Goal: Task Accomplishment & Management: Complete application form

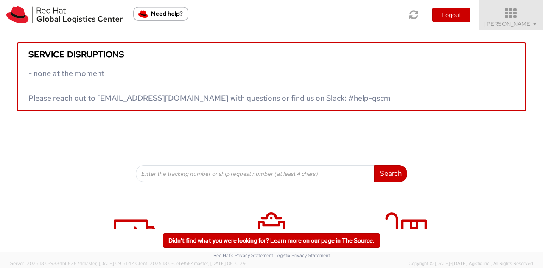
click at [510, 19] on icon at bounding box center [511, 14] width 74 height 12
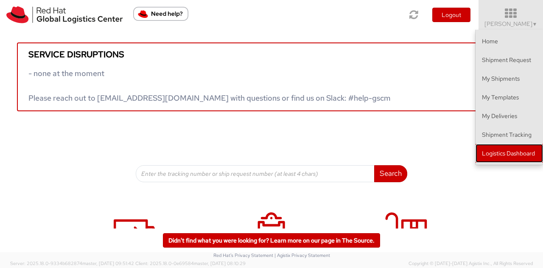
click at [507, 149] on link "Logistics Dashboard" at bounding box center [509, 153] width 67 height 19
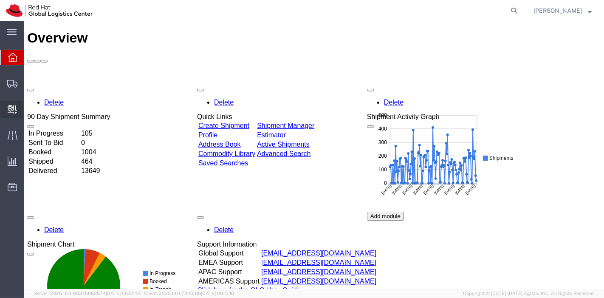
click at [29, 107] on span "Internal Delivery" at bounding box center [26, 109] width 6 height 17
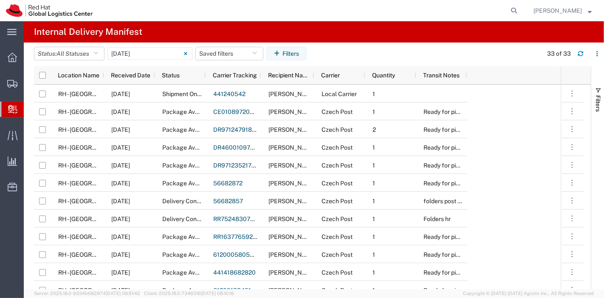
click at [0, 0] on span "Create Delivery" at bounding box center [0, 0] width 0 height 0
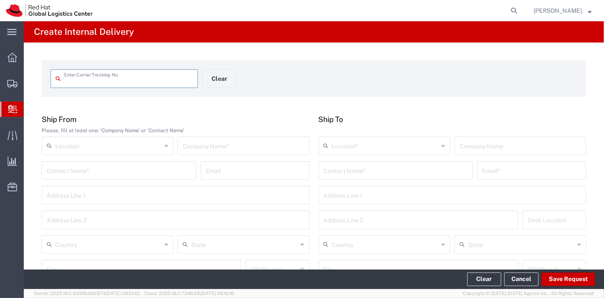
click at [84, 82] on input "text" at bounding box center [128, 77] width 129 height 15
type input "1zj77k660335140035"
click at [227, 144] on input "text" at bounding box center [243, 145] width 121 height 15
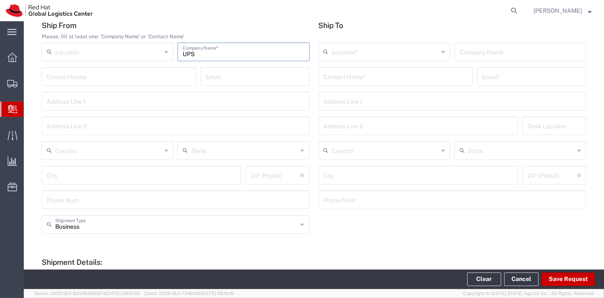
scroll to position [94, 0]
type input "UPS"
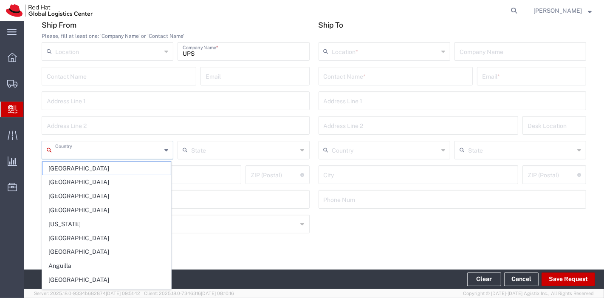
click at [124, 150] on input "text" at bounding box center [108, 149] width 106 height 15
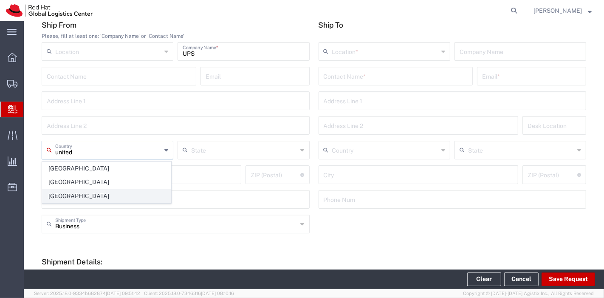
click at [82, 193] on span "[GEOGRAPHIC_DATA]" at bounding box center [106, 195] width 128 height 13
type input "[GEOGRAPHIC_DATA]"
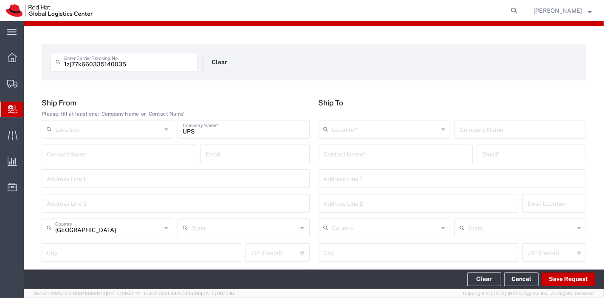
scroll to position [16, 0]
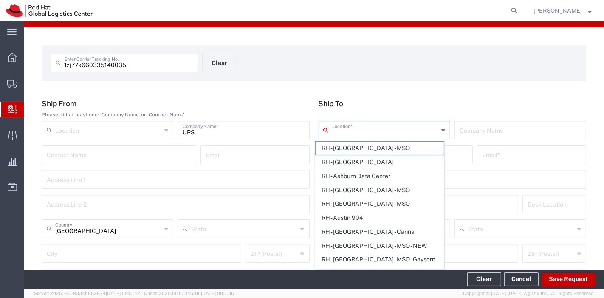
click at [361, 131] on input "text" at bounding box center [385, 129] width 106 height 15
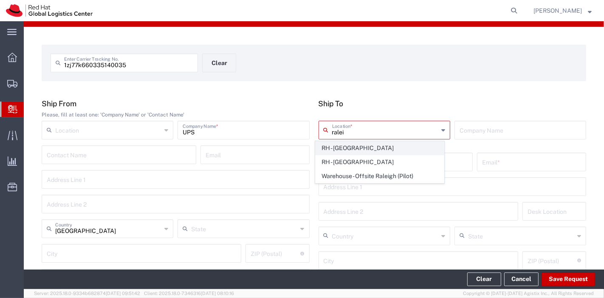
click at [353, 144] on span "RH - [GEOGRAPHIC_DATA]" at bounding box center [379, 147] width 128 height 13
type input "RH - [GEOGRAPHIC_DATA]"
type input "Red Hat, Inc."
type input "[STREET_ADDRESS]"
type input "[GEOGRAPHIC_DATA]"
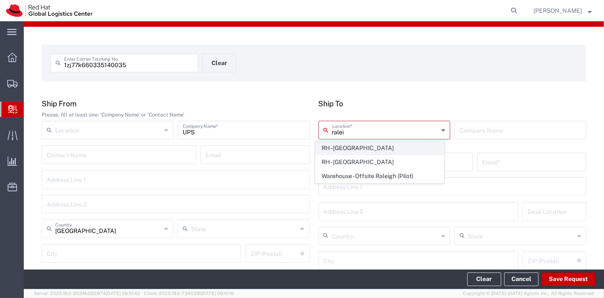
type input "RALEIGH"
type input "27601"
type input "919-754-4950"
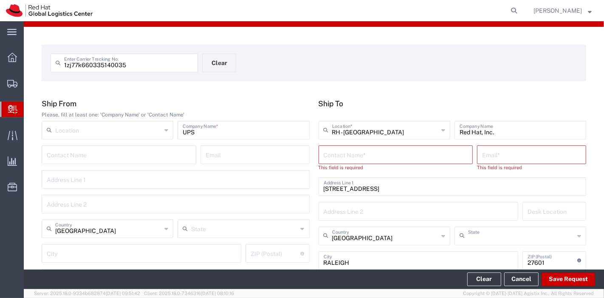
type input "[US_STATE]"
click at [396, 160] on input "text" at bounding box center [395, 153] width 144 height 15
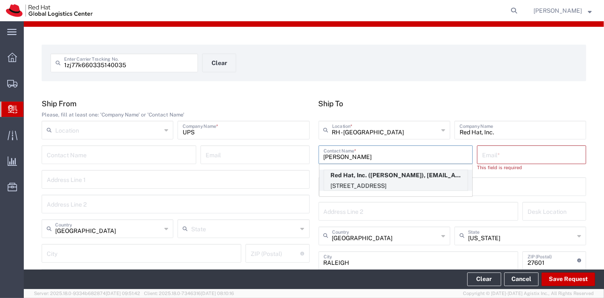
click at [395, 174] on p "Red Hat, Inc. (Scott Suehle), ssuehle@redhat.com" at bounding box center [395, 175] width 143 height 11
type input "Scott Suehle"
type input "ssuehle@redhat.com"
type input "15S249"
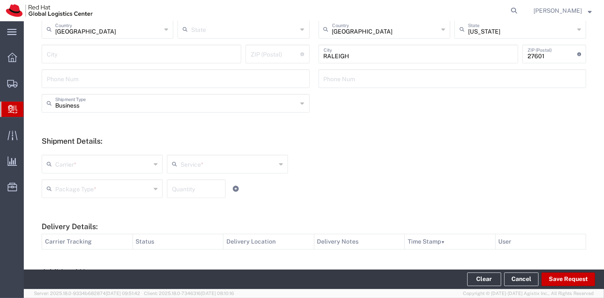
scroll to position [308, 0]
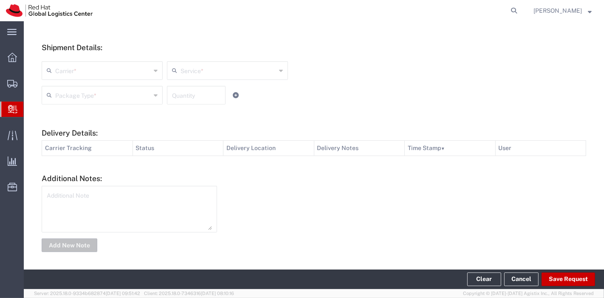
click at [119, 68] on input "text" at bounding box center [103, 69] width 96 height 15
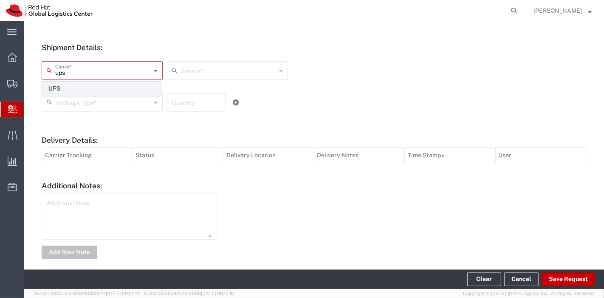
click at [113, 85] on span "UPS" at bounding box center [101, 88] width 118 height 13
type input "UPS"
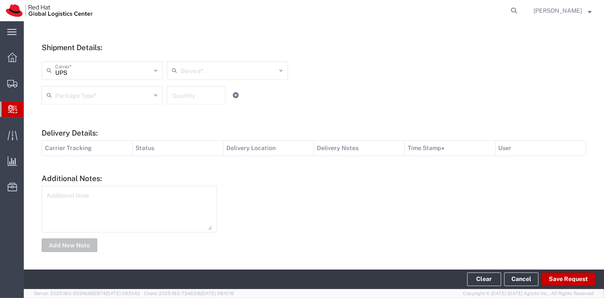
click at [205, 70] on input "text" at bounding box center [228, 69] width 96 height 15
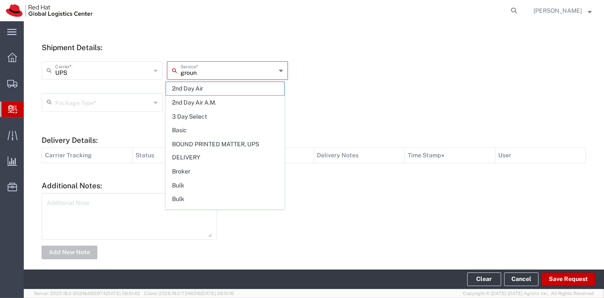
type input "ground"
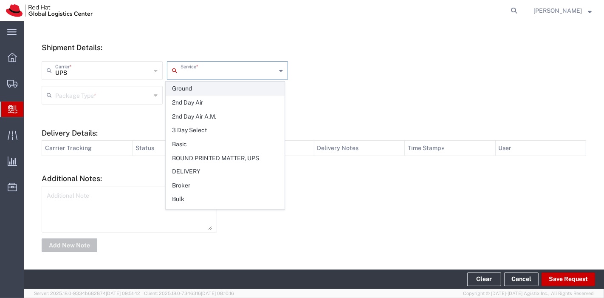
click at [189, 89] on span "Ground" at bounding box center [225, 88] width 118 height 13
type input "Ground"
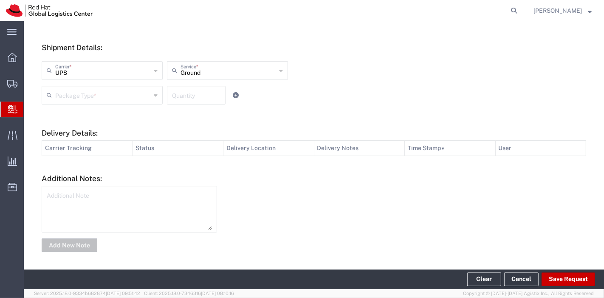
click at [119, 98] on input "text" at bounding box center [103, 94] width 96 height 15
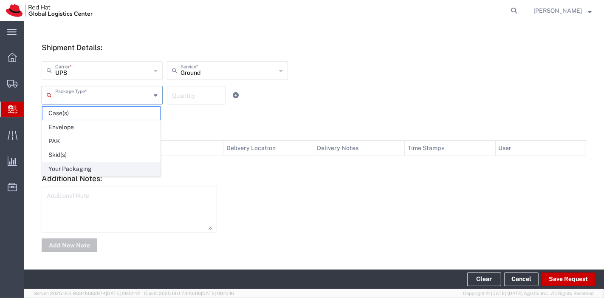
click at [90, 172] on span "Your Packaging" at bounding box center [101, 168] width 118 height 13
type input "Your Packaging"
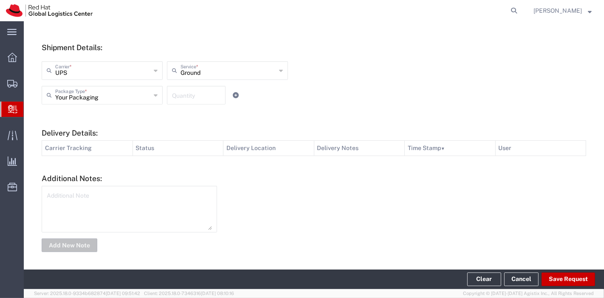
click at [183, 94] on input "number" at bounding box center [196, 94] width 48 height 15
type input "1"
click at [576, 271] on footer "Clear Cancel Save Request" at bounding box center [314, 279] width 580 height 20
click at [568, 278] on button "Save Request" at bounding box center [567, 279] width 53 height 14
type input "[GEOGRAPHIC_DATA]"
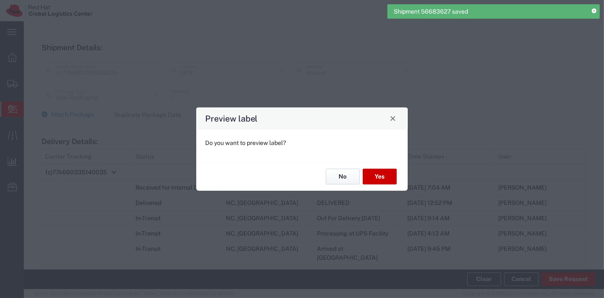
click at [337, 176] on button "No" at bounding box center [343, 177] width 34 height 16
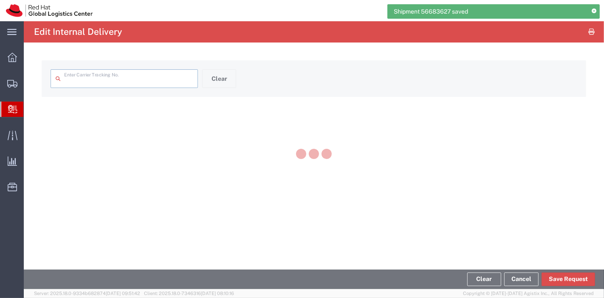
type input "1zj77k660335140035"
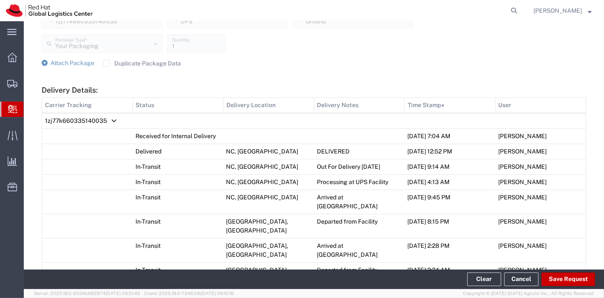
scroll to position [332, 0]
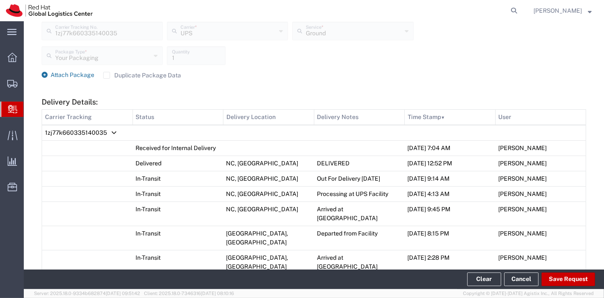
click at [65, 76] on span "Attach Package" at bounding box center [73, 74] width 44 height 7
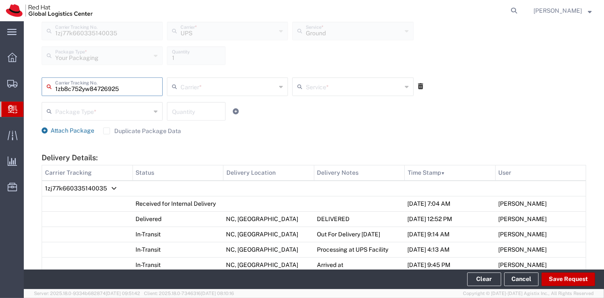
type input "1zb8c752yw84726925"
type input "UPS"
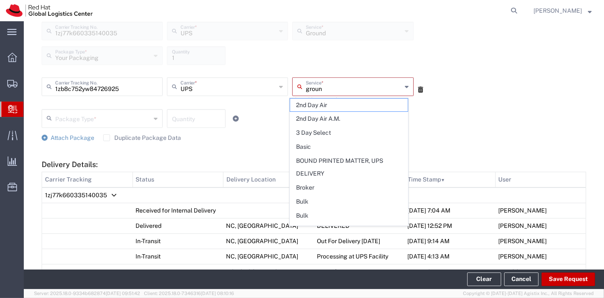
type input "ground"
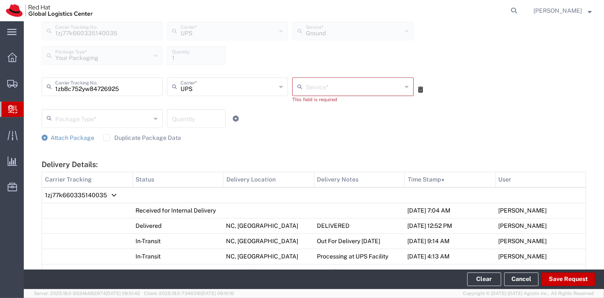
click at [320, 93] on div "Service *" at bounding box center [352, 86] width 121 height 19
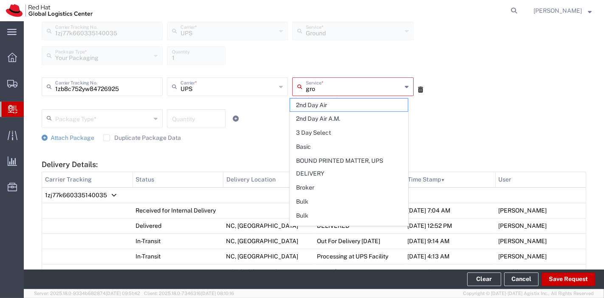
type input "grou"
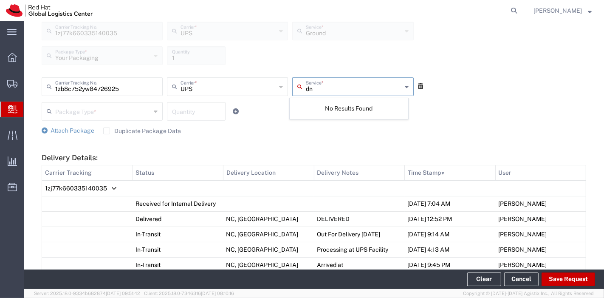
type input "d"
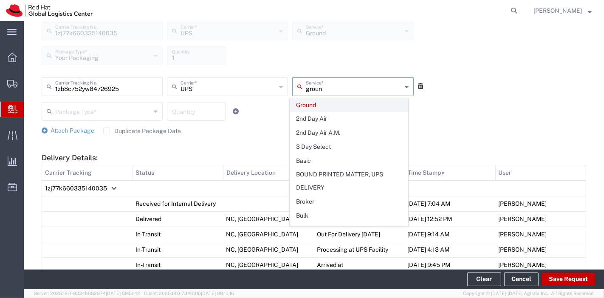
type input "groun"
click at [318, 107] on span "Ground" at bounding box center [349, 104] width 118 height 13
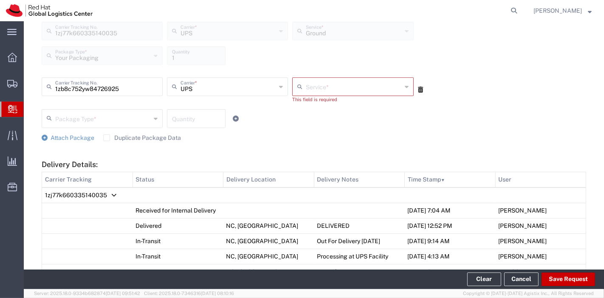
click at [418, 88] on icon at bounding box center [420, 90] width 5 height 6
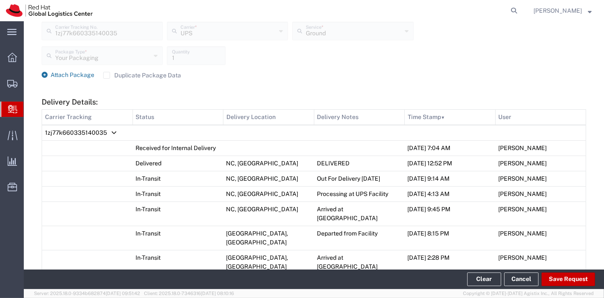
click at [60, 72] on span "Attach Package" at bounding box center [73, 74] width 44 height 7
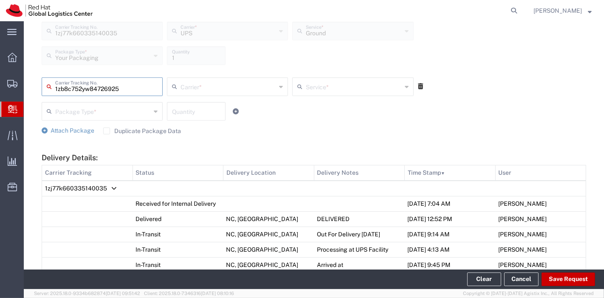
type input "1zb8c752yw84726925"
click at [189, 87] on input "text" at bounding box center [228, 86] width 96 height 15
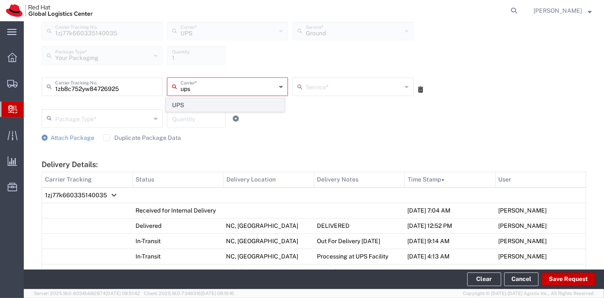
click at [189, 99] on span "UPS" at bounding box center [225, 104] width 118 height 13
type input "UPS"
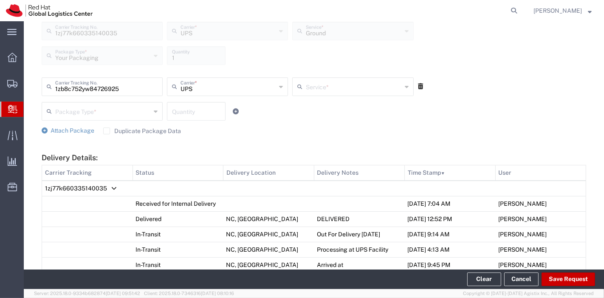
click at [337, 85] on input "text" at bounding box center [354, 86] width 96 height 15
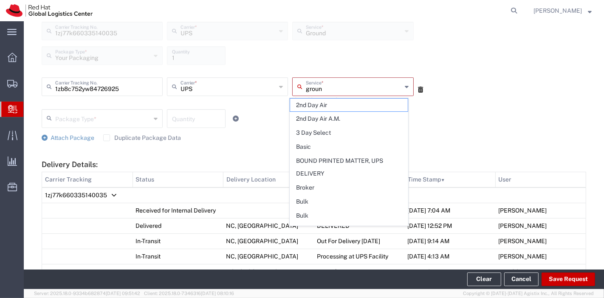
type input "ground"
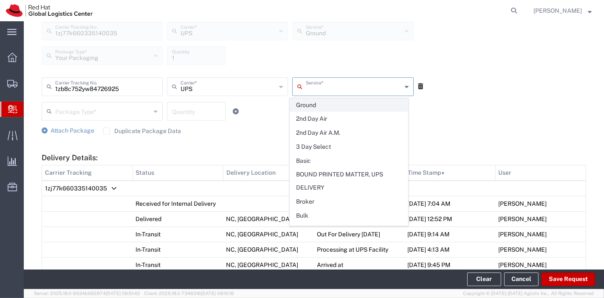
click at [327, 101] on span "Ground" at bounding box center [349, 104] width 118 height 13
type input "Ground"
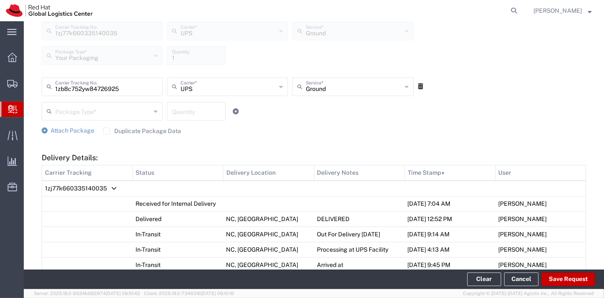
click at [94, 114] on input "text" at bounding box center [103, 110] width 96 height 15
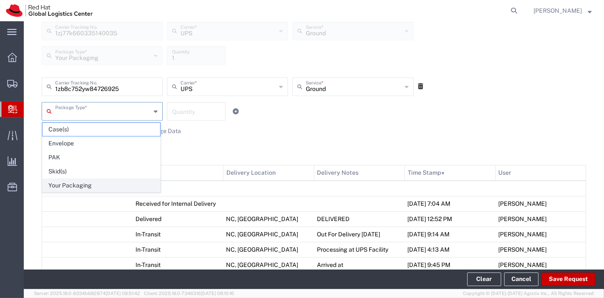
click at [79, 180] on span "Your Packaging" at bounding box center [101, 185] width 118 height 13
type input "Your Packaging"
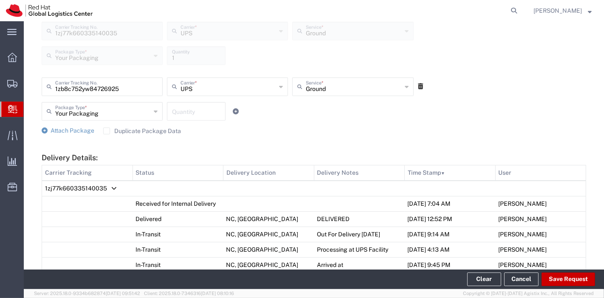
click at [185, 109] on input "number" at bounding box center [196, 110] width 48 height 15
type input "1"
click at [270, 127] on div "Attach Package Duplicate Package Data" at bounding box center [314, 131] width 544 height 8
click at [560, 281] on button "Save Request" at bounding box center [567, 279] width 53 height 14
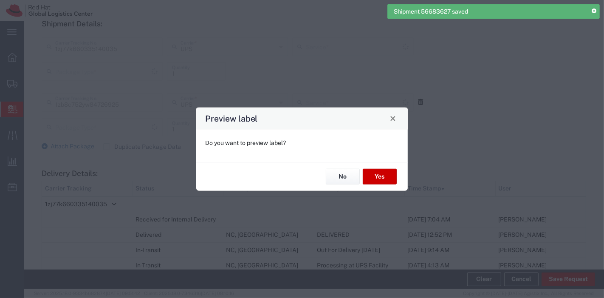
type input "Your Packaging"
type input "Ground"
type input "Your Packaging"
type input "Ground"
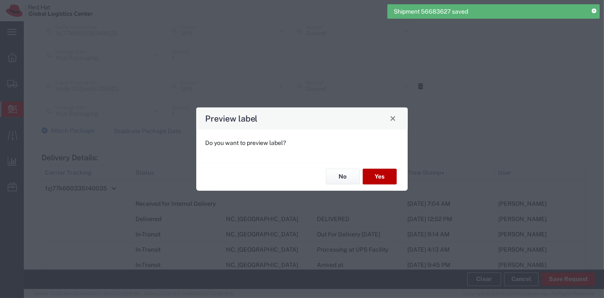
click at [384, 172] on button "Yes" at bounding box center [380, 177] width 34 height 16
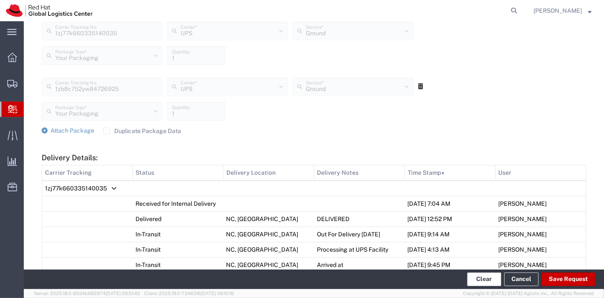
click at [492, 278] on button "Clear" at bounding box center [484, 279] width 34 height 14
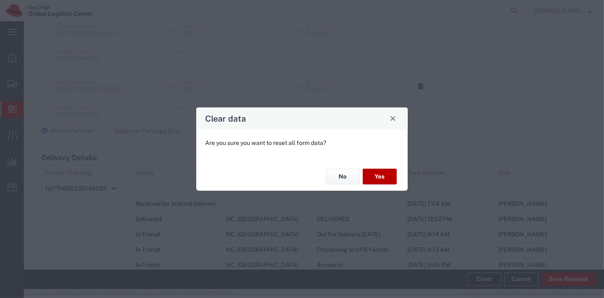
click at [372, 181] on button "Yes" at bounding box center [380, 177] width 34 height 16
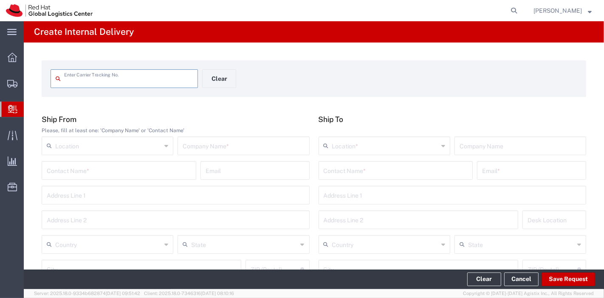
click at [120, 80] on input "text" at bounding box center [128, 77] width 129 height 15
type input "tba323964901174"
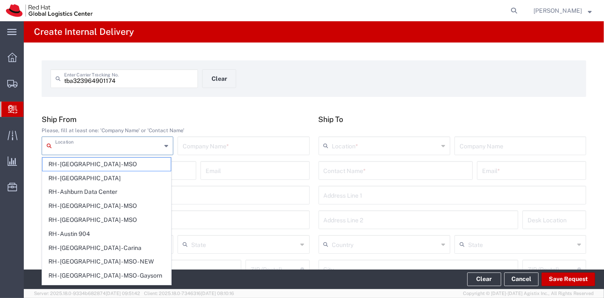
click at [127, 144] on input "text" at bounding box center [108, 145] width 106 height 15
click at [227, 143] on input "text" at bounding box center [243, 145] width 121 height 15
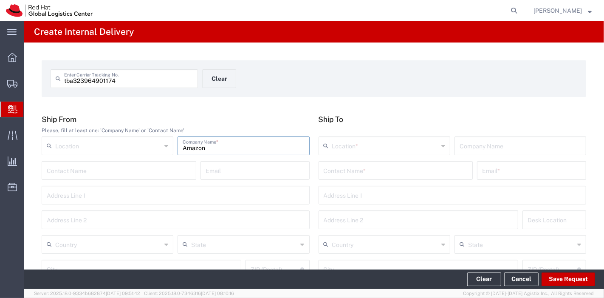
type input "Amazon"
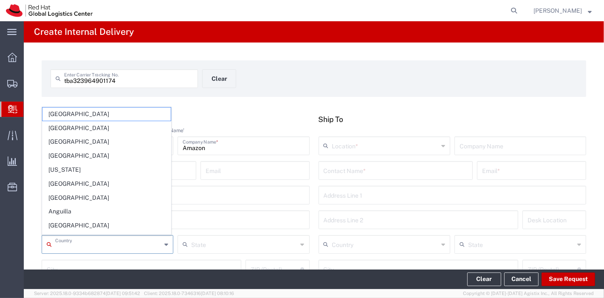
click at [144, 239] on input "text" at bounding box center [108, 243] width 106 height 15
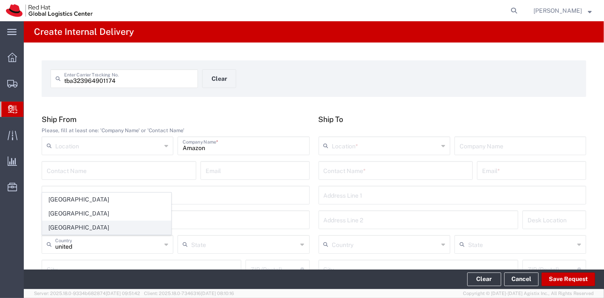
click at [85, 233] on span "[GEOGRAPHIC_DATA]" at bounding box center [106, 227] width 128 height 13
type input "[GEOGRAPHIC_DATA]"
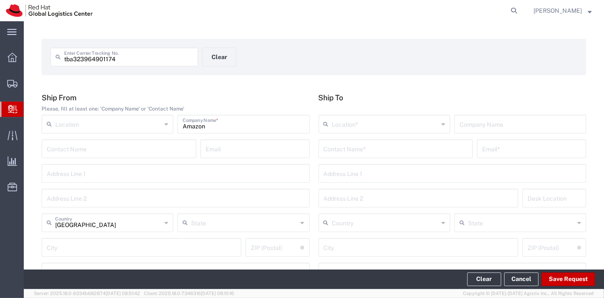
scroll to position [25, 0]
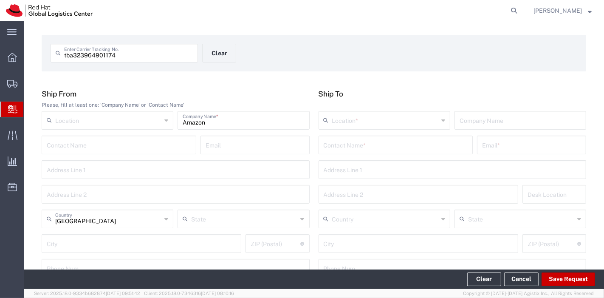
click at [377, 115] on input "text" at bounding box center [385, 119] width 106 height 15
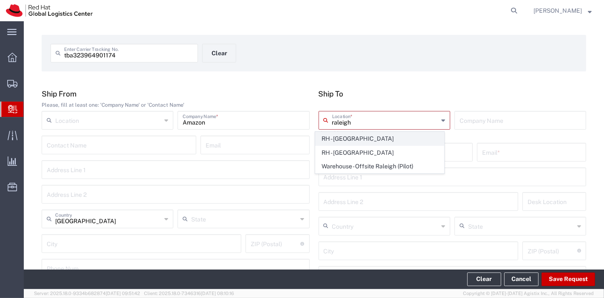
click at [364, 132] on span "RH - [GEOGRAPHIC_DATA]" at bounding box center [379, 138] width 128 height 13
type input "RH - [GEOGRAPHIC_DATA]"
type input "Red Hat, Inc."
type input "[STREET_ADDRESS]"
type input "[GEOGRAPHIC_DATA]"
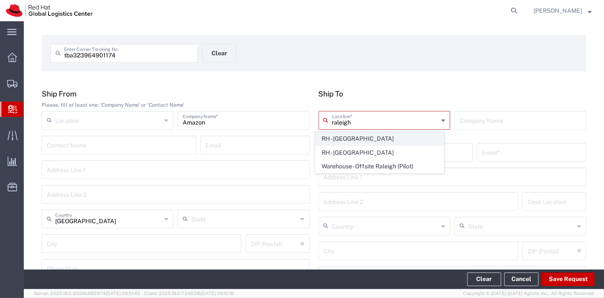
type input "RALEIGH"
type input "27601"
type input "919-754-4950"
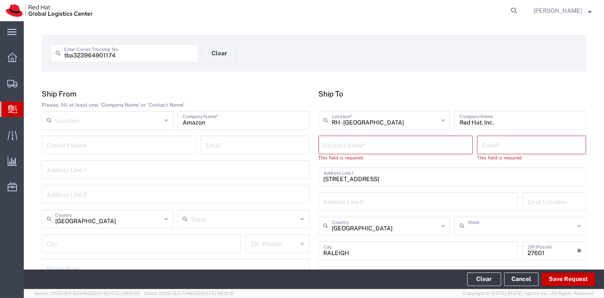
type input "[US_STATE]"
click at [401, 143] on input "text" at bounding box center [395, 144] width 144 height 15
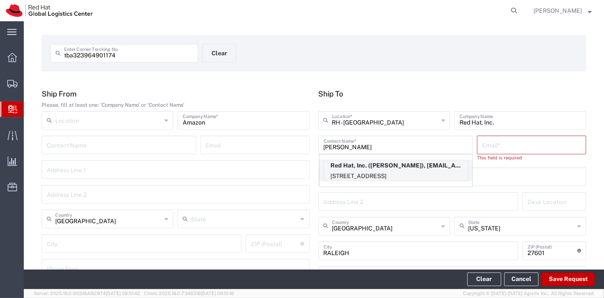
click at [393, 172] on p "100 East Davie Street, FLEX, RALEIGH, NC, 27601, US" at bounding box center [395, 176] width 143 height 11
type input "[PERSON_NAME]"
type input "[EMAIL_ADDRESS][DOMAIN_NAME]"
type input "FLEX"
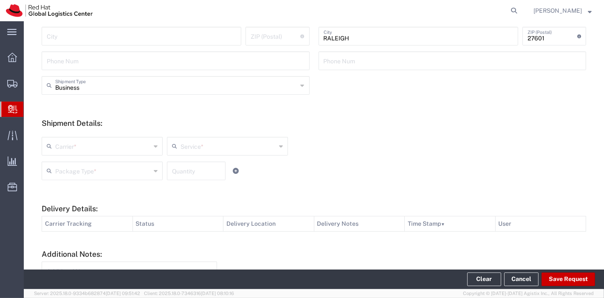
scroll to position [233, 0]
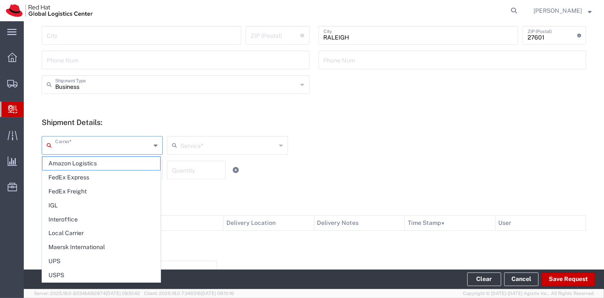
click at [83, 149] on input "text" at bounding box center [103, 144] width 96 height 15
click at [87, 163] on span "Amazon Logistics" at bounding box center [101, 163] width 118 height 13
type input "Amazon Logistics"
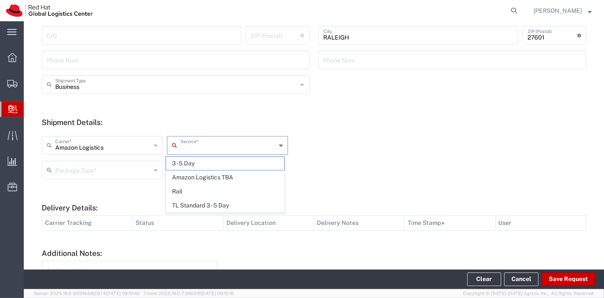
click at [199, 147] on input "text" at bounding box center [228, 144] width 96 height 15
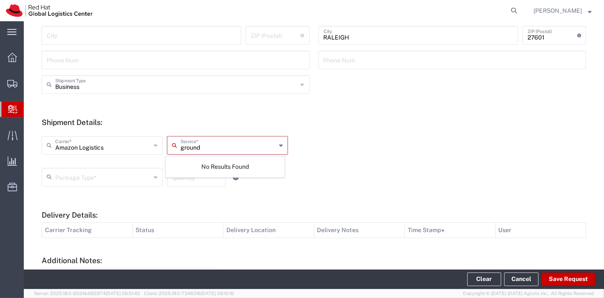
type input "ground"
type input "Amazon Logistics"
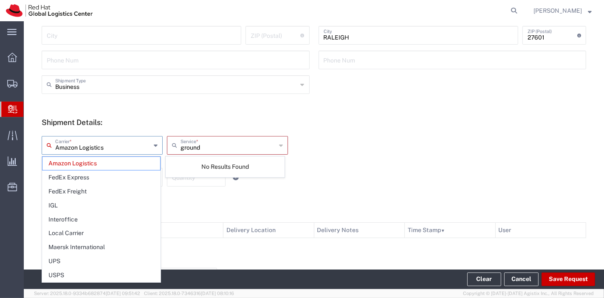
click at [113, 149] on input "Amazon Logistics" at bounding box center [103, 144] width 96 height 15
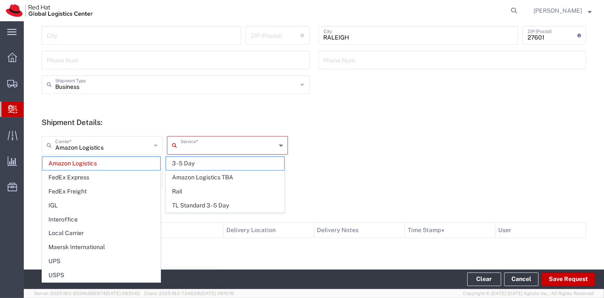
click at [191, 149] on input "text" at bounding box center [228, 144] width 96 height 15
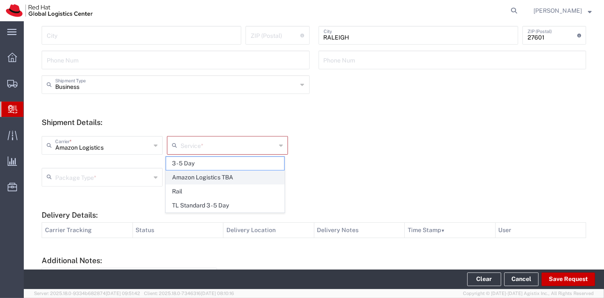
click at [191, 176] on span "Amazon Logistics TBA" at bounding box center [225, 177] width 118 height 13
type input "Amazon Logistics TBA"
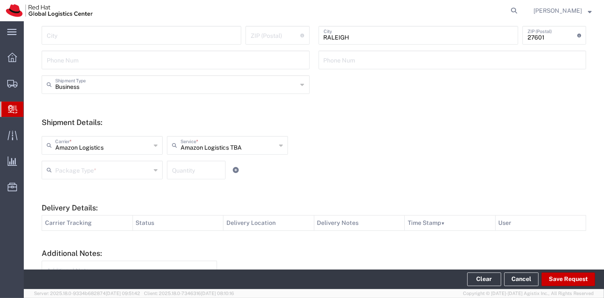
click at [96, 168] on input "text" at bounding box center [103, 169] width 96 height 15
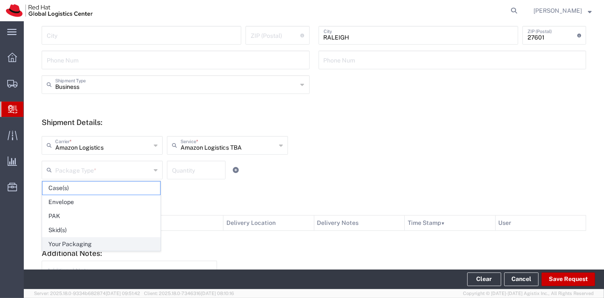
click at [64, 245] on span "Your Packaging" at bounding box center [101, 243] width 118 height 13
type input "Your Packaging"
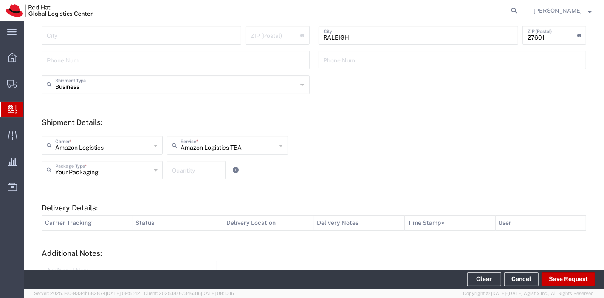
click at [187, 163] on input "number" at bounding box center [196, 169] width 48 height 15
type input "1"
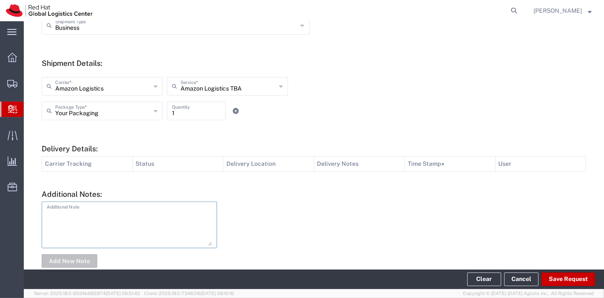
scroll to position [293, 0]
click at [559, 278] on button "Save Request" at bounding box center [567, 279] width 53 height 14
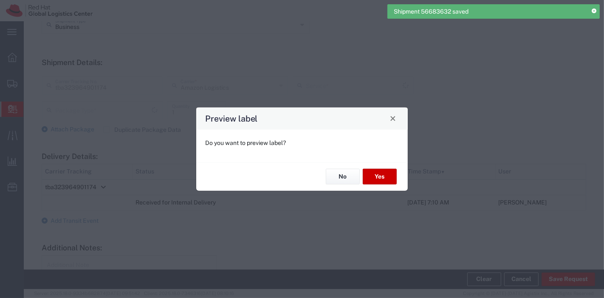
type input "[GEOGRAPHIC_DATA]"
type input "Amazon Logistics TBA"
type input "Your Packaging"
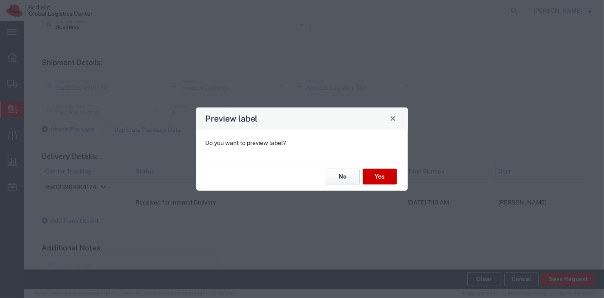
click at [339, 183] on button "No" at bounding box center [343, 177] width 34 height 16
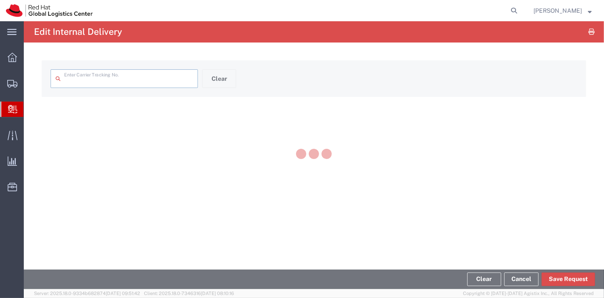
type input "tba323964901174"
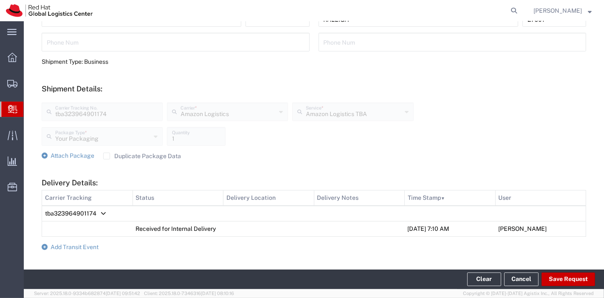
scroll to position [347, 0]
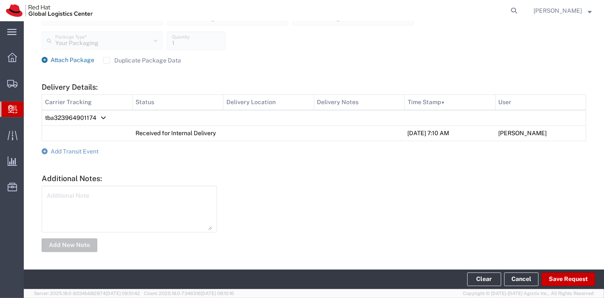
click at [69, 58] on span "Attach Package" at bounding box center [73, 59] width 44 height 7
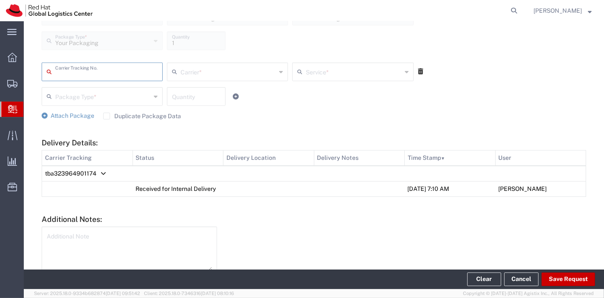
click at [66, 76] on input "text" at bounding box center [106, 71] width 102 height 15
type input "TBA323966299539"
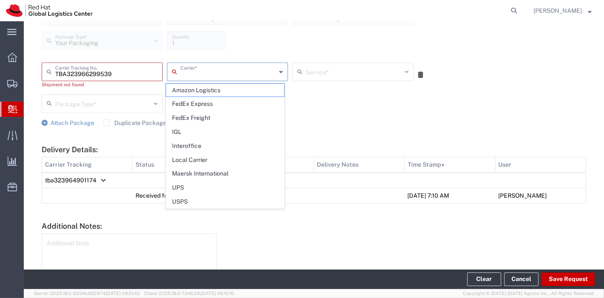
click at [191, 73] on input "text" at bounding box center [228, 71] width 96 height 15
click at [194, 87] on span "Amazon Logistics" at bounding box center [225, 90] width 118 height 13
type input "Amazon Logistics"
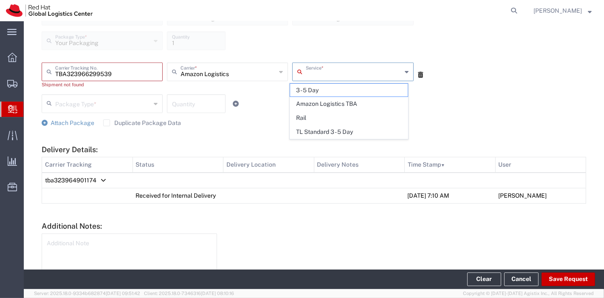
click at [319, 70] on input "text" at bounding box center [354, 71] width 96 height 15
click at [321, 102] on span "Amazon Logistics TBA" at bounding box center [349, 103] width 118 height 13
type input "Amazon Logistics TBA"
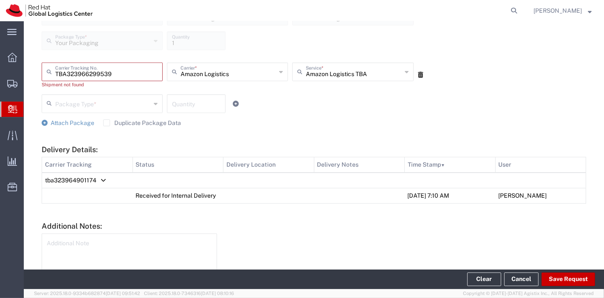
click at [150, 106] on div "Package Type *" at bounding box center [102, 103] width 121 height 19
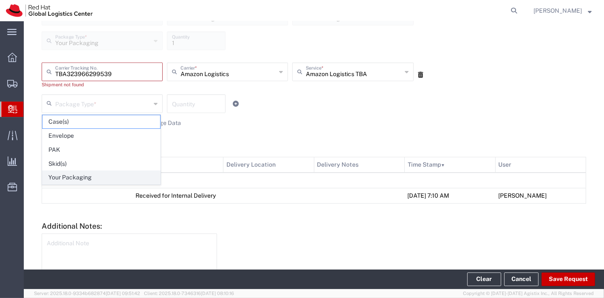
click at [84, 177] on span "Your Packaging" at bounding box center [101, 177] width 118 height 13
type input "Your Packaging"
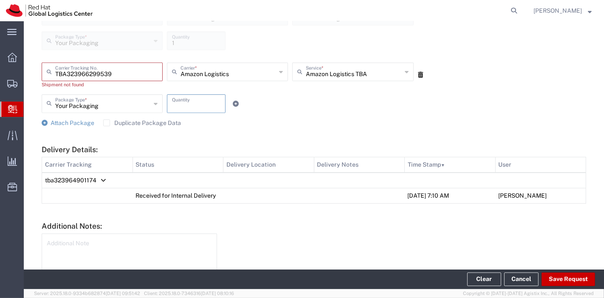
click at [180, 104] on input "number" at bounding box center [196, 103] width 48 height 15
type input "1"
click at [554, 277] on button "Save Request" at bounding box center [567, 279] width 53 height 14
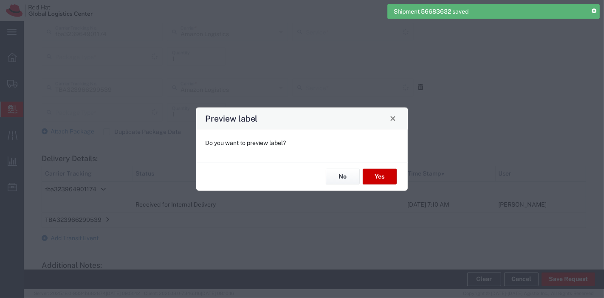
scroll to position [363, 0]
type input "Your Packaging"
type input "Amazon Logistics TBA"
type input "Your Packaging"
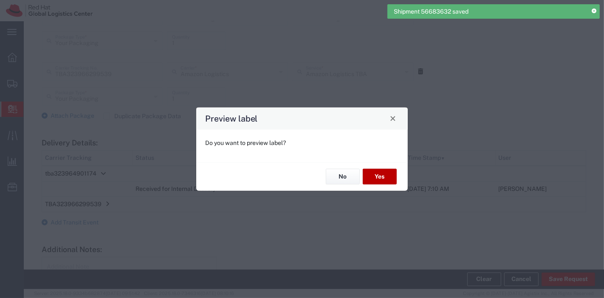
click at [380, 173] on button "Yes" at bounding box center [380, 177] width 34 height 16
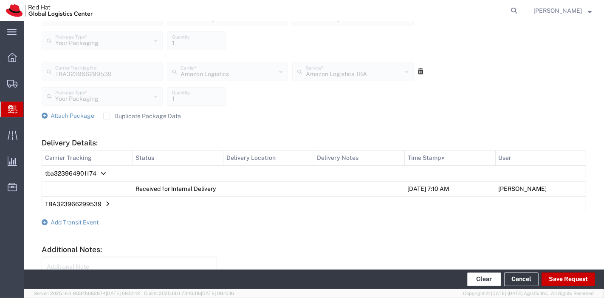
click at [492, 284] on button "Clear" at bounding box center [484, 279] width 34 height 14
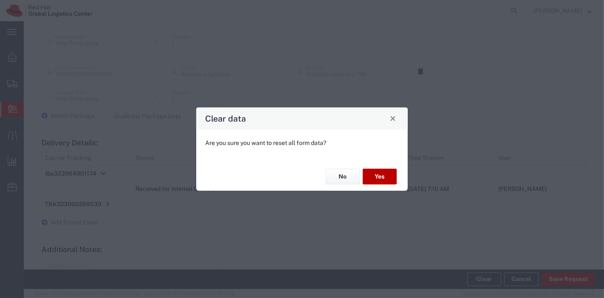
click at [372, 175] on button "Yes" at bounding box center [380, 177] width 34 height 16
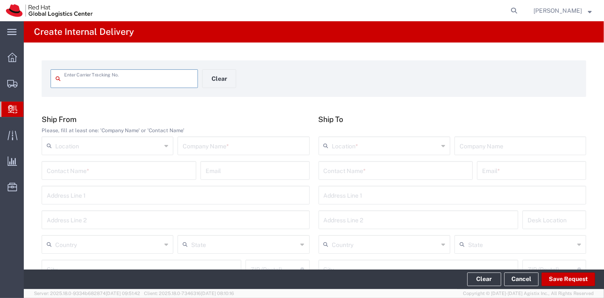
click at [148, 83] on input "text" at bounding box center [128, 77] width 129 height 15
type input "883854465189"
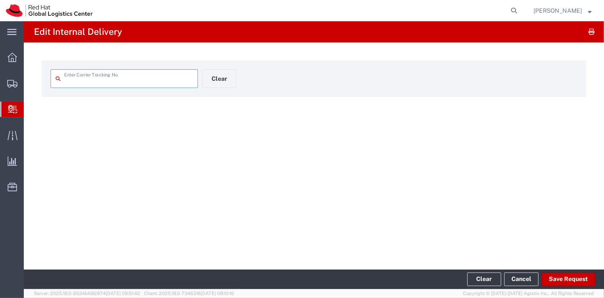
type input "883854465189"
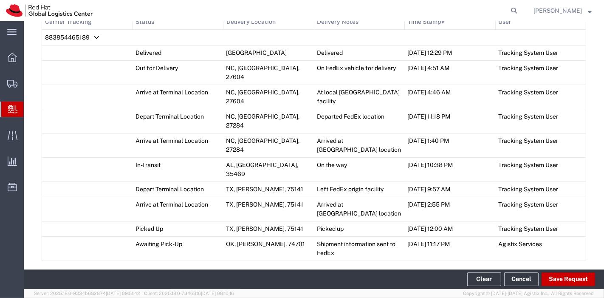
scroll to position [493, 0]
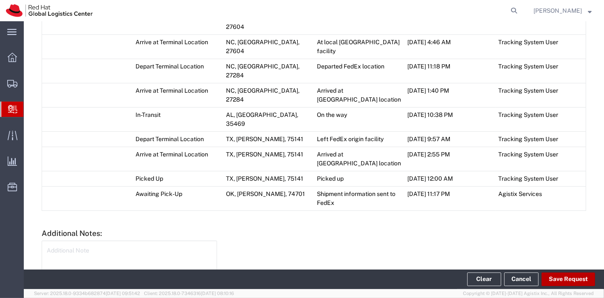
click at [558, 281] on button "Save Request" at bounding box center [567, 279] width 53 height 14
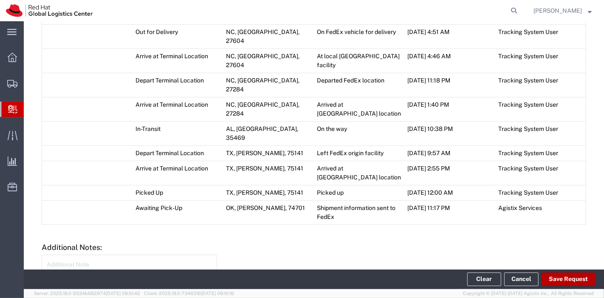
scroll to position [507, 0]
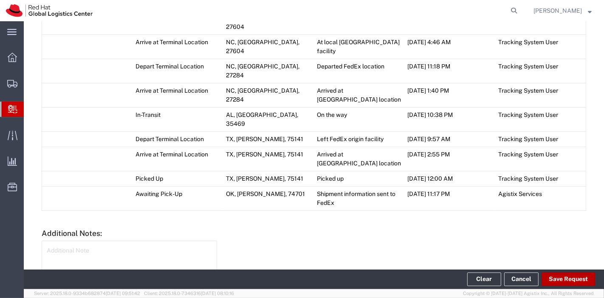
click at [560, 276] on button "Save Request" at bounding box center [567, 279] width 53 height 14
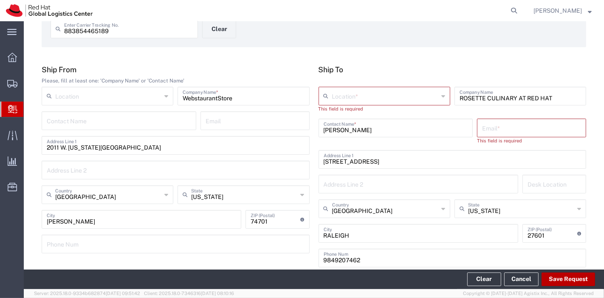
scroll to position [0, 0]
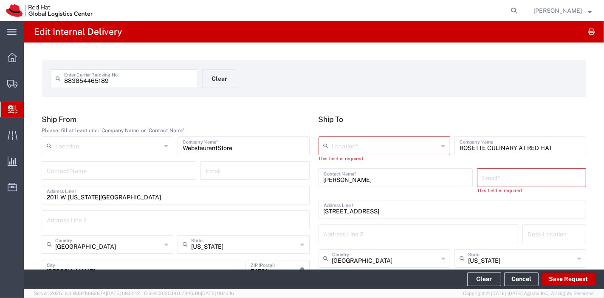
click at [353, 142] on input "text" at bounding box center [385, 145] width 106 height 15
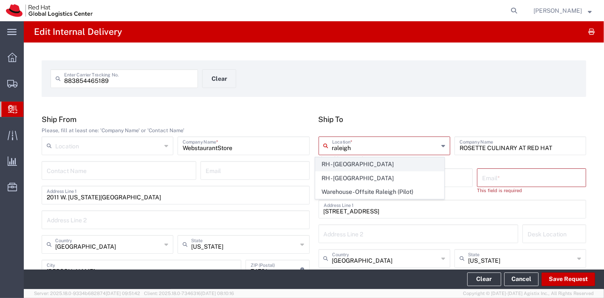
click at [351, 159] on span "RH - [GEOGRAPHIC_DATA]" at bounding box center [379, 163] width 128 height 13
type input "RH - [GEOGRAPHIC_DATA]"
type input "Red Hat, Inc."
type input "[STREET_ADDRESS]"
type input "919-754-4950"
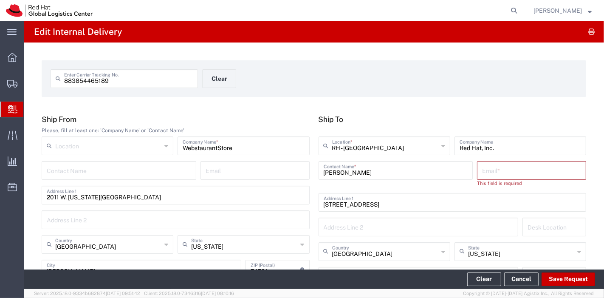
click at [502, 170] on input "text" at bounding box center [531, 169] width 99 height 15
click at [508, 174] on input "text" at bounding box center [531, 169] width 99 height 15
paste input "amirich@redhat.com"
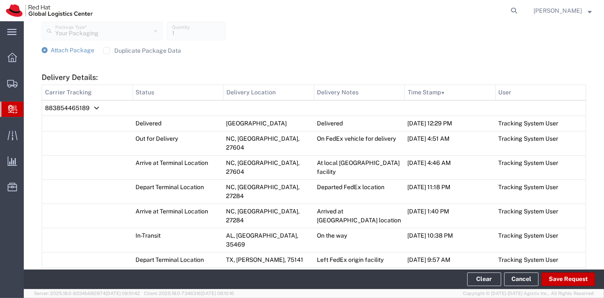
scroll to position [493, 0]
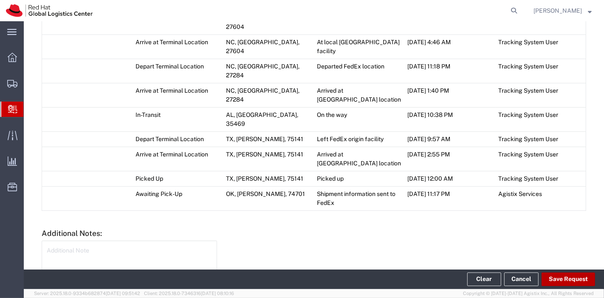
type input "amirich@redhat.com"
click at [576, 281] on button "Save Request" at bounding box center [567, 279] width 53 height 14
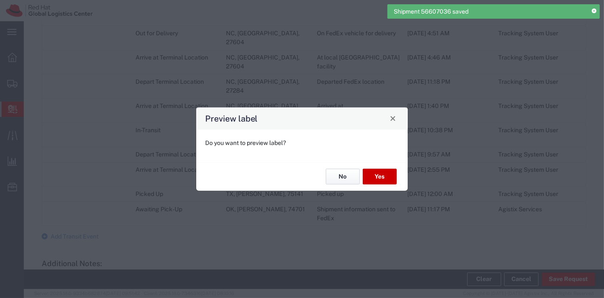
click at [337, 169] on button "No" at bounding box center [343, 177] width 34 height 16
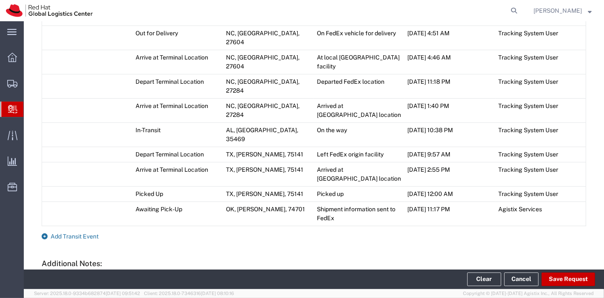
click at [76, 233] on span "Add Transit Event" at bounding box center [75, 236] width 48 height 7
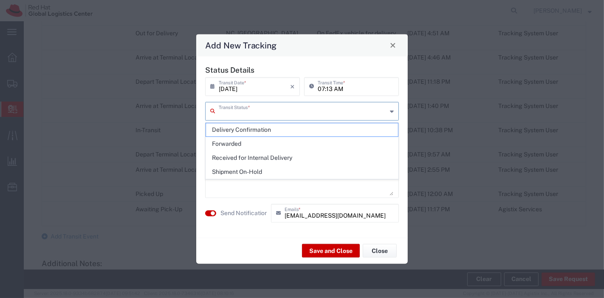
click at [316, 115] on input "text" at bounding box center [303, 110] width 168 height 15
click at [284, 131] on span "Delivery Confirmation" at bounding box center [302, 129] width 192 height 13
type input "Delivery Confirmation"
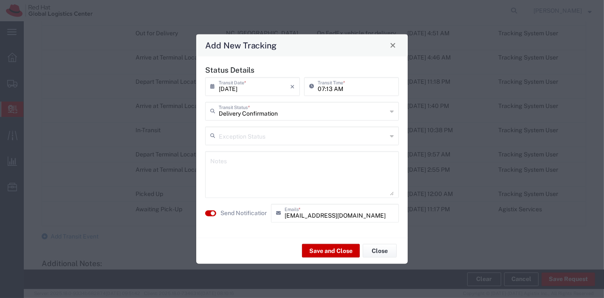
click at [284, 135] on input "text" at bounding box center [303, 134] width 168 height 15
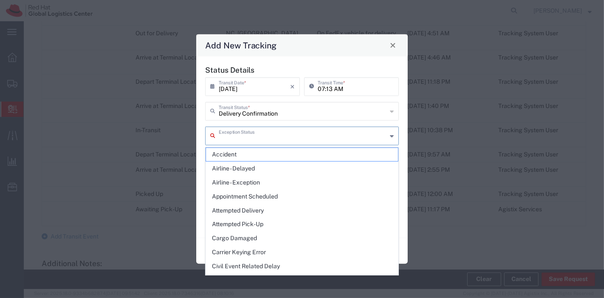
click at [284, 135] on input "text" at bounding box center [303, 134] width 168 height 15
click at [389, 132] on div "Exception Status" at bounding box center [302, 135] width 194 height 19
click at [381, 64] on div "Status Details 09/02/2025 × Transit Date * Cancel Apply 07:13 AM Transit Time *…" at bounding box center [301, 146] width 211 height 181
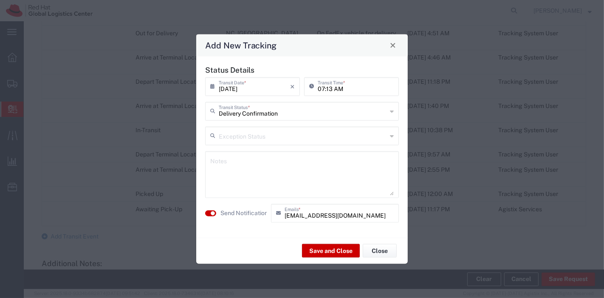
click at [294, 180] on textarea at bounding box center [301, 174] width 183 height 42
click at [248, 164] on textarea "will deliver to desk" at bounding box center [301, 174] width 183 height 42
click at [297, 166] on textarea "will deliver to A. Mirich desk" at bounding box center [301, 174] width 183 height 42
type textarea "will deliver to A. Mirich desk"
click at [324, 250] on button "Save and Close" at bounding box center [331, 251] width 58 height 14
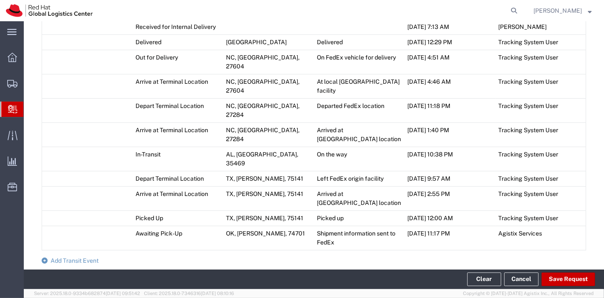
click at [571, 275] on button "Save Request" at bounding box center [567, 279] width 53 height 14
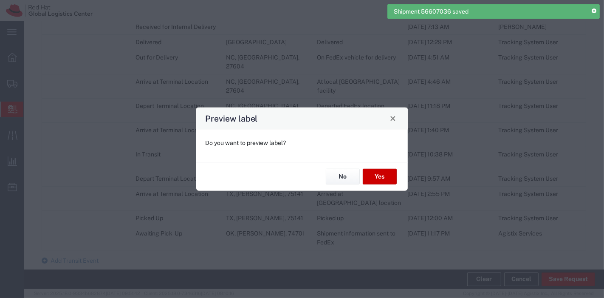
type input "Your Packaging"
type input "Ground"
click at [336, 183] on button "No" at bounding box center [343, 177] width 34 height 16
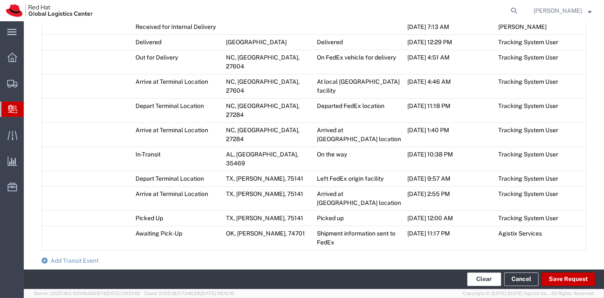
click at [484, 279] on button "Clear" at bounding box center [484, 279] width 34 height 14
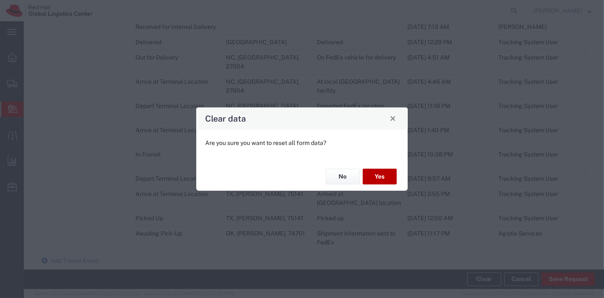
click at [371, 176] on button "Yes" at bounding box center [380, 177] width 34 height 16
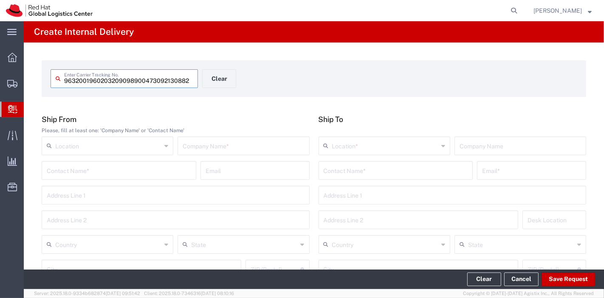
type input "473092130882"
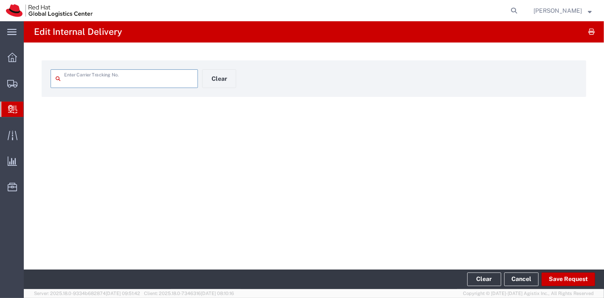
type input "473092130882"
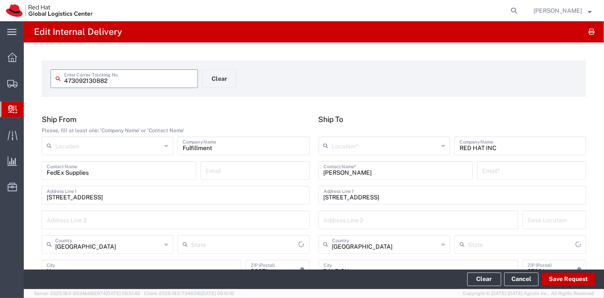
type input "Your Packaging"
type input "Ground"
type input "[US_STATE]"
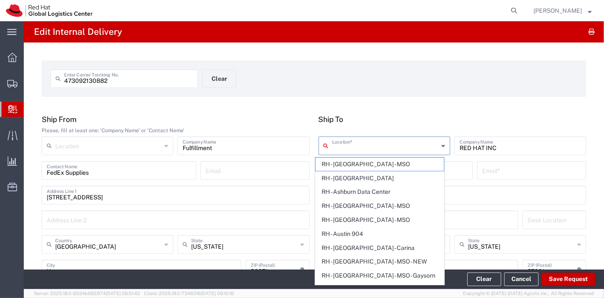
click at [366, 149] on input "text" at bounding box center [385, 145] width 106 height 15
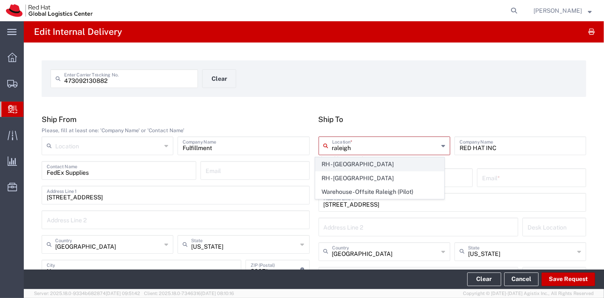
click at [363, 159] on span "RH - [GEOGRAPHIC_DATA]" at bounding box center [379, 163] width 128 height 13
type input "RH - [GEOGRAPHIC_DATA]"
type input "Red Hat, Inc."
type input "[STREET_ADDRESS]"
type input "919-754-4950"
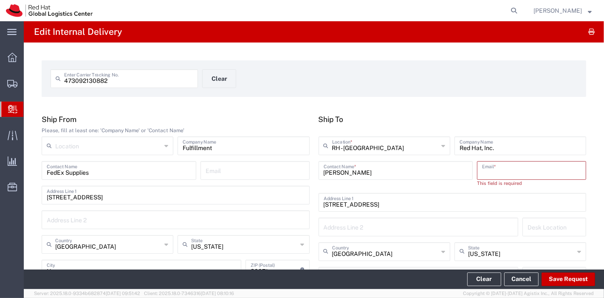
click at [489, 171] on input "text" at bounding box center [531, 169] width 99 height 15
paste input "knewcros@redhat.com"
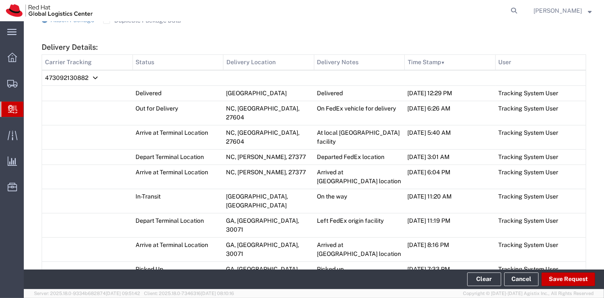
scroll to position [432, 0]
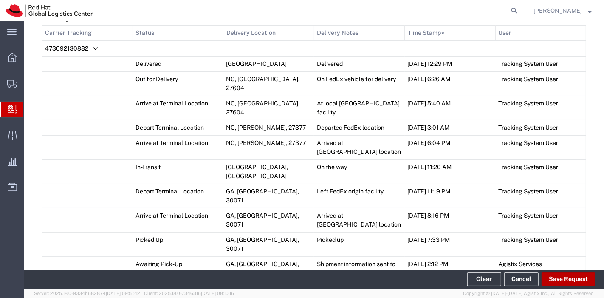
type input "knewcros@redhat.com"
click at [579, 278] on button "Save Request" at bounding box center [567, 279] width 53 height 14
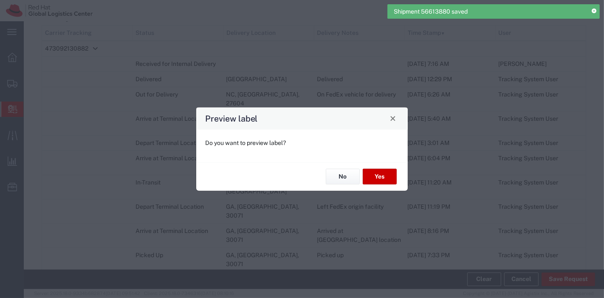
type input "Your Packaging"
type input "Ground"
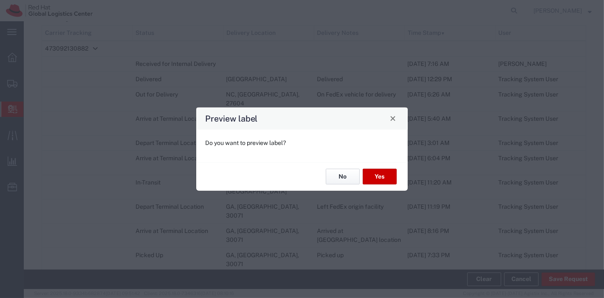
click at [340, 178] on button "No" at bounding box center [343, 177] width 34 height 16
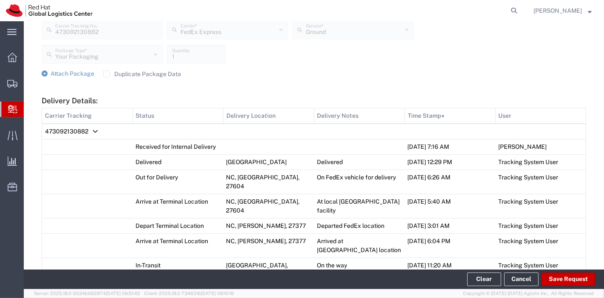
scroll to position [348, 0]
click at [68, 77] on span "Attach Package" at bounding box center [73, 74] width 44 height 7
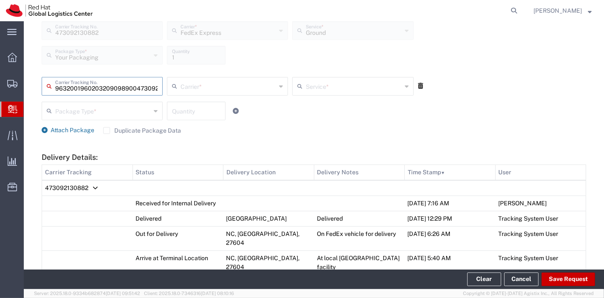
type input "9632001960203209098900473092130871"
type input "Kirk Newcross"
type input "9S300"
type input "19193013123"
type input "473092130871"
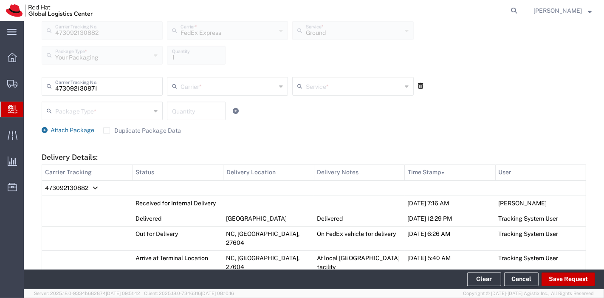
scroll to position [24, 0]
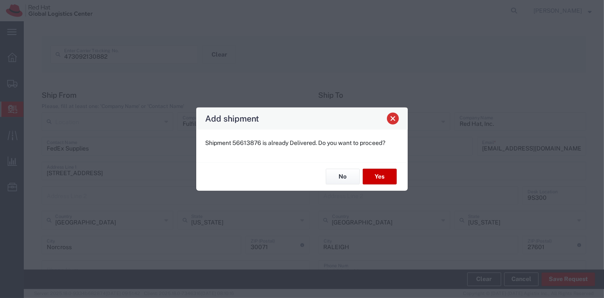
click at [394, 117] on span "Close" at bounding box center [393, 118] width 6 height 6
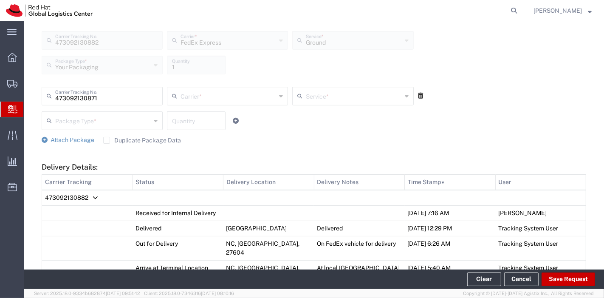
scroll to position [331, 0]
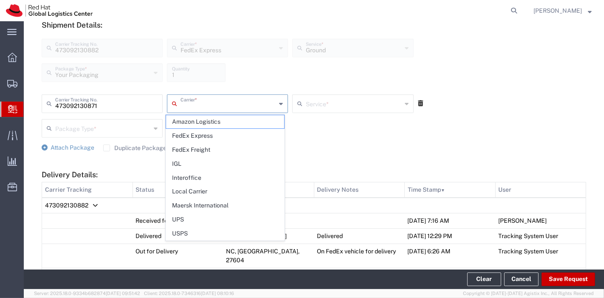
click at [257, 103] on input "text" at bounding box center [228, 103] width 96 height 15
click at [214, 139] on span "FedEx Express" at bounding box center [225, 135] width 118 height 13
type input "FedEx Express"
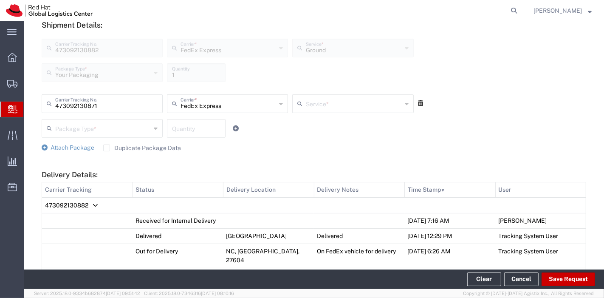
click at [347, 104] on input "text" at bounding box center [354, 103] width 96 height 15
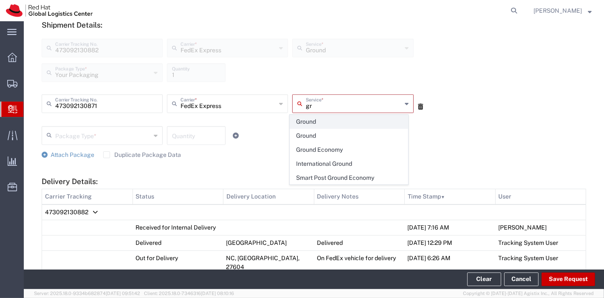
click at [317, 120] on span "Ground" at bounding box center [349, 121] width 118 height 13
type input "Ground"
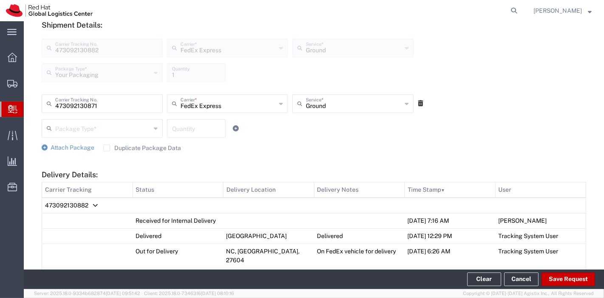
click at [110, 128] on input "text" at bounding box center [103, 127] width 96 height 15
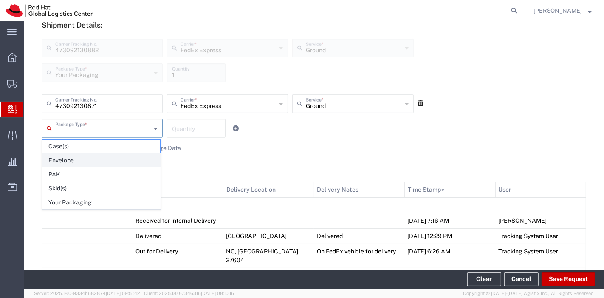
click at [84, 161] on span "Envelope" at bounding box center [101, 160] width 118 height 13
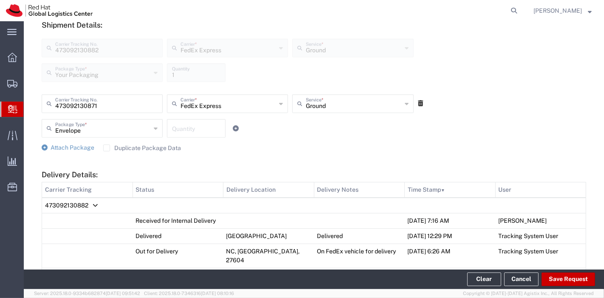
click at [119, 129] on input "Envelope" at bounding box center [103, 127] width 96 height 15
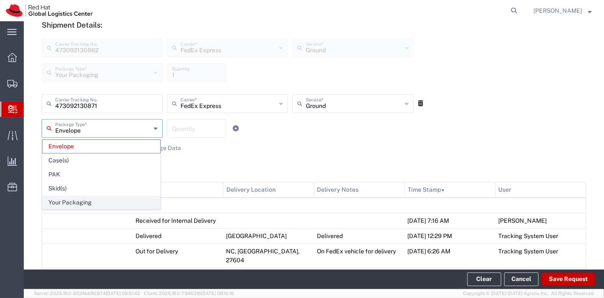
click at [81, 201] on span "Your Packaging" at bounding box center [101, 202] width 118 height 13
type input "Your Packaging"
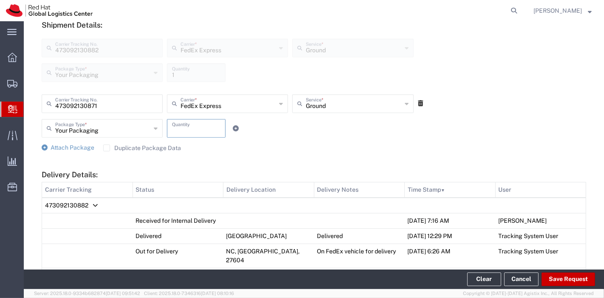
click at [182, 132] on input "number" at bounding box center [196, 127] width 48 height 15
type input "1"
click at [42, 149] on icon at bounding box center [45, 147] width 6 height 6
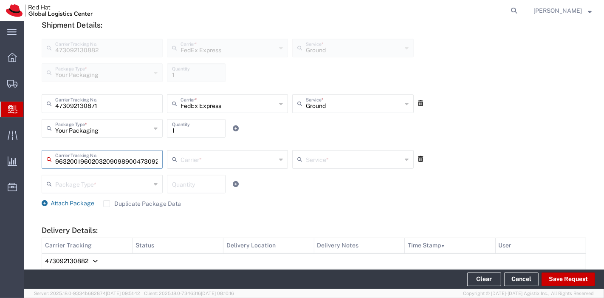
type input "473092130893"
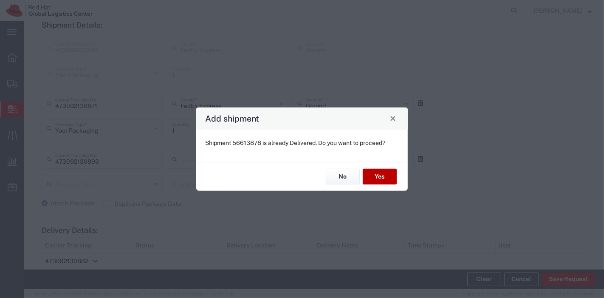
click at [391, 181] on button "Yes" at bounding box center [380, 177] width 34 height 16
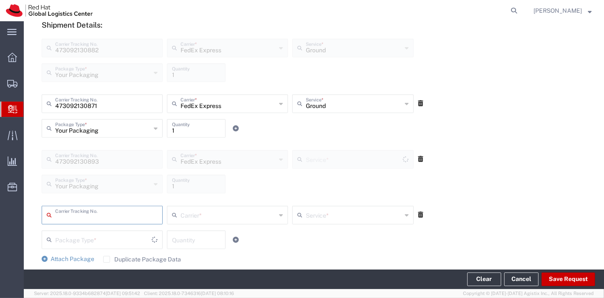
type input "Ground"
click at [418, 211] on icon at bounding box center [420, 214] width 5 height 6
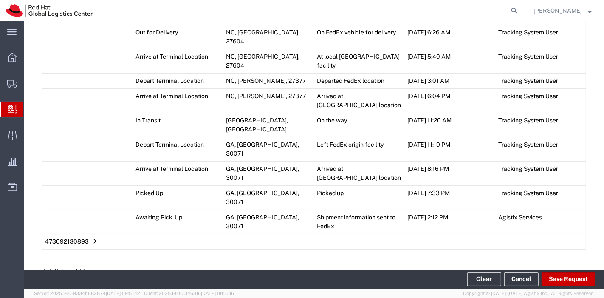
scroll to position [606, 0]
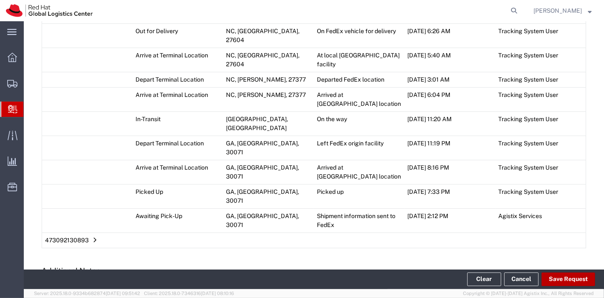
click at [575, 277] on button "Save Request" at bounding box center [567, 279] width 53 height 14
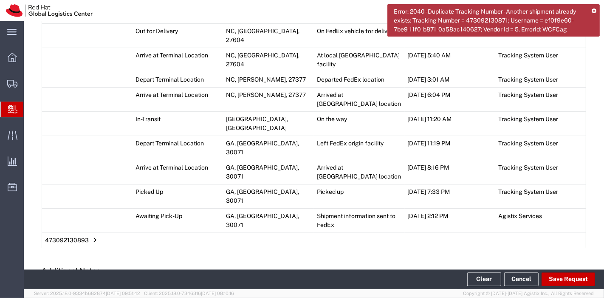
click at [592, 10] on icon at bounding box center [593, 11] width 5 height 5
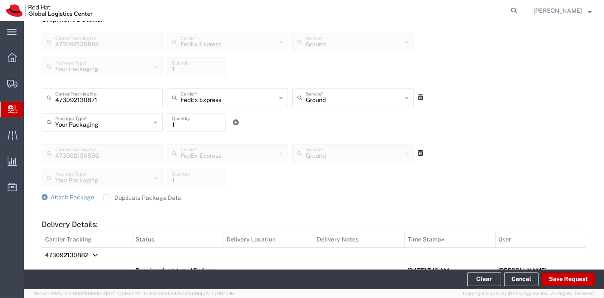
scroll to position [337, 0]
click at [568, 280] on button "Save Request" at bounding box center [567, 279] width 53 height 14
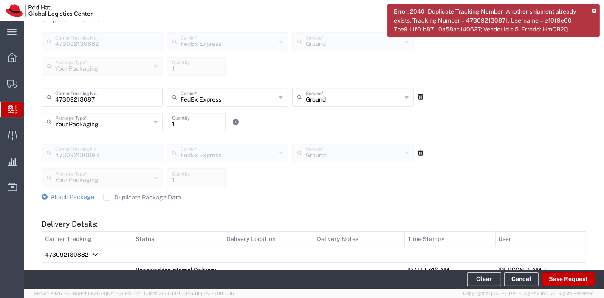
click at [594, 9] on icon at bounding box center [593, 11] width 5 height 5
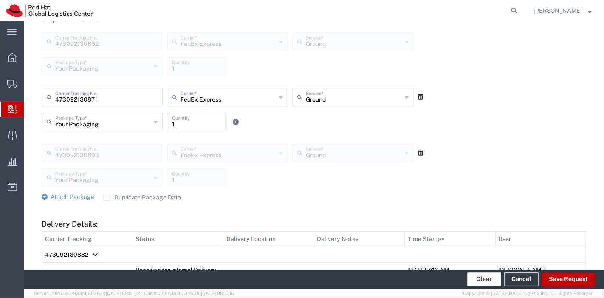
click at [481, 277] on button "Clear" at bounding box center [484, 279] width 34 height 14
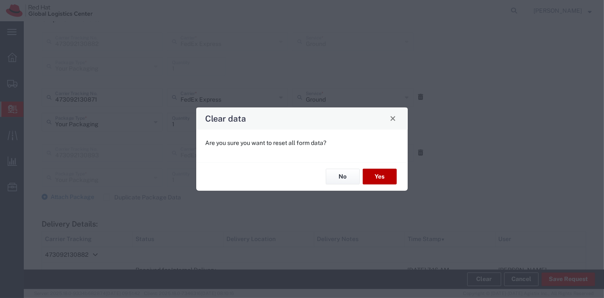
click at [378, 169] on button "Yes" at bounding box center [380, 177] width 34 height 16
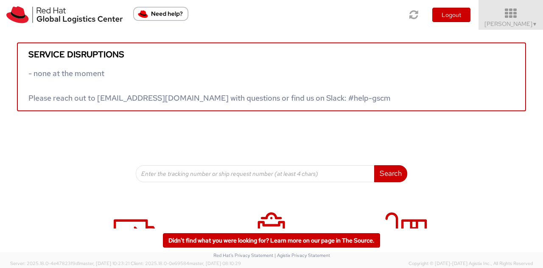
click at [501, 18] on icon at bounding box center [511, 14] width 74 height 12
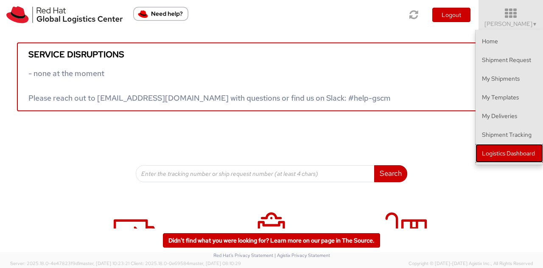
click at [515, 151] on link "Logistics Dashboard" at bounding box center [509, 153] width 67 height 19
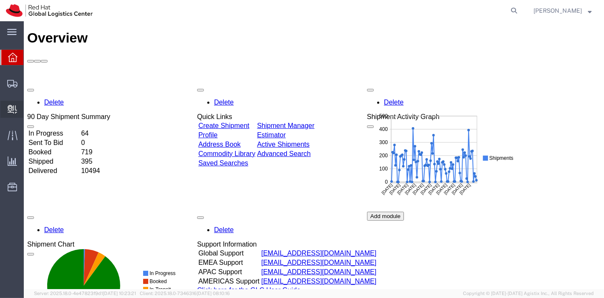
click at [0, 0] on span "Create Delivery" at bounding box center [0, 0] width 0 height 0
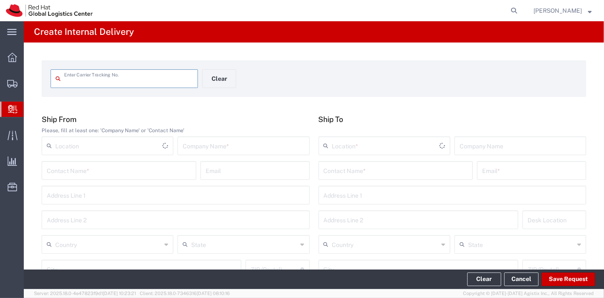
click at [93, 83] on input "text" at bounding box center [128, 77] width 129 height 15
type input "tba323964901174"
click at [123, 79] on input "tba323964901174" at bounding box center [128, 77] width 129 height 15
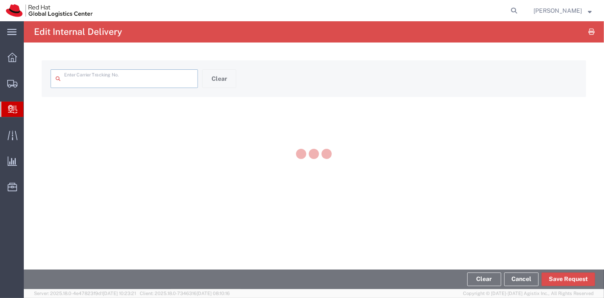
type input "tba323964901174"
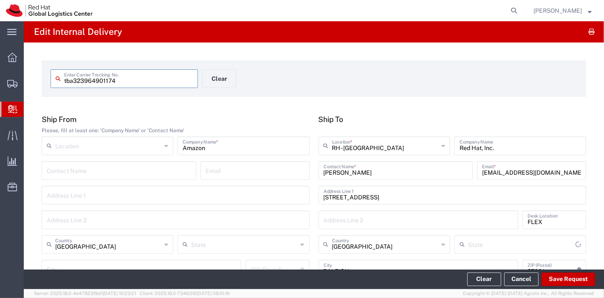
type input "[US_STATE]"
type input "Amazon Logistics TBA"
type input "Your Packaging"
type input "Amazon Logistics TBA"
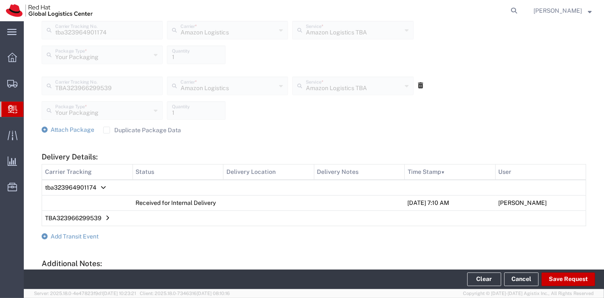
scroll to position [344, 0]
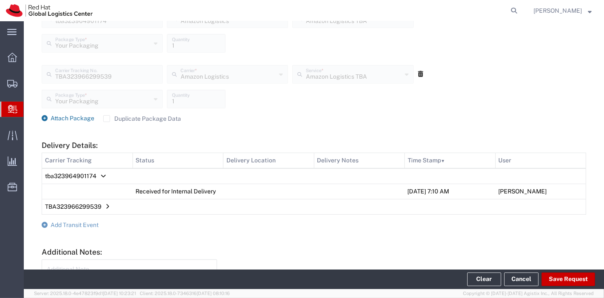
click at [74, 118] on span "Attach Package" at bounding box center [73, 118] width 44 height 7
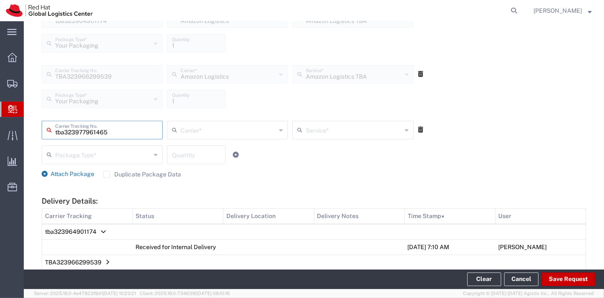
type input "tba323977961465"
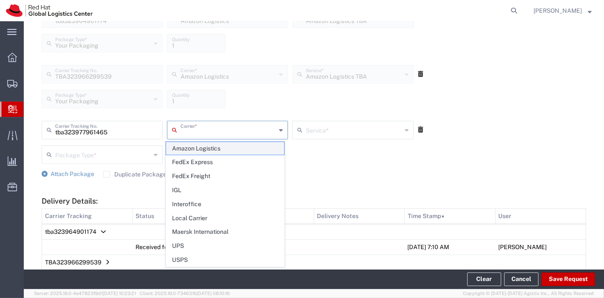
click at [207, 147] on span "Amazon Logistics" at bounding box center [225, 148] width 118 height 13
type input "Amazon Logistics"
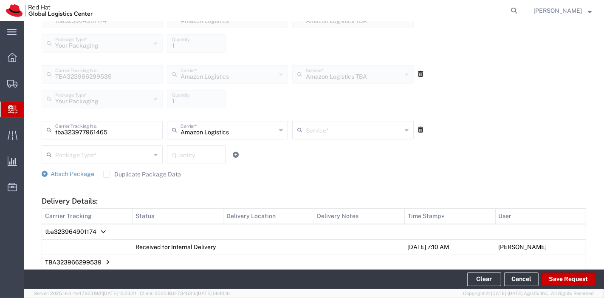
click at [314, 128] on input "text" at bounding box center [354, 129] width 96 height 15
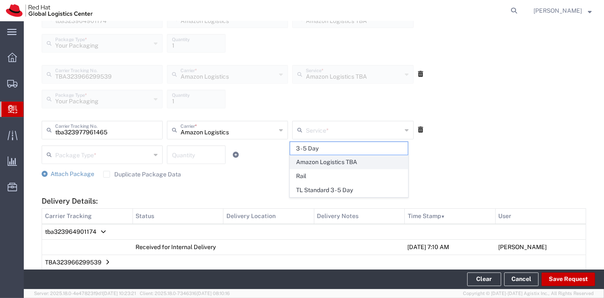
click at [321, 160] on span "Amazon Logistics TBA" at bounding box center [349, 161] width 118 height 13
type input "Amazon Logistics TBA"
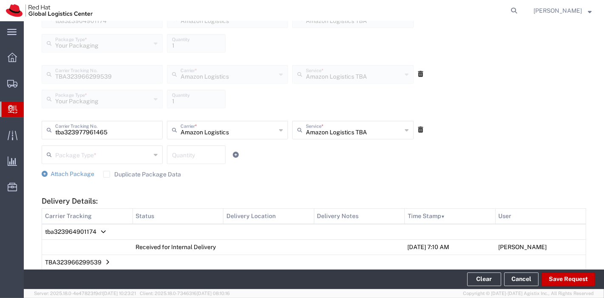
click at [118, 156] on input "text" at bounding box center [103, 153] width 96 height 15
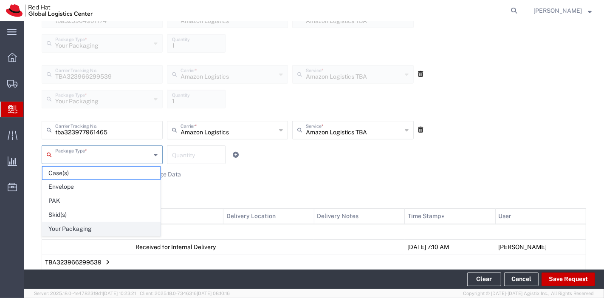
click at [73, 229] on span "Your Packaging" at bounding box center [101, 228] width 118 height 13
type input "Your Packaging"
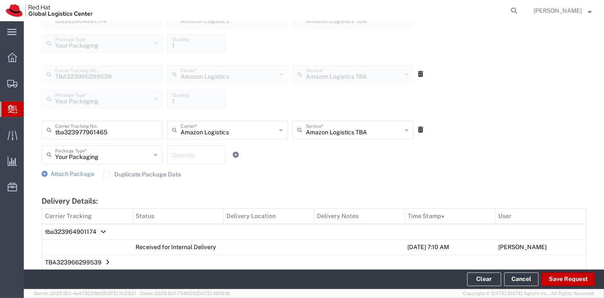
click at [179, 159] on input "number" at bounding box center [196, 153] width 48 height 15
type input "1"
click at [562, 279] on button "Save Request" at bounding box center [567, 279] width 53 height 14
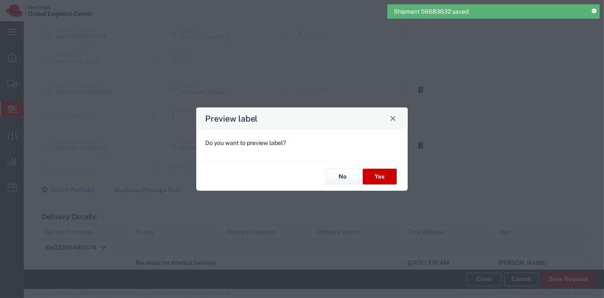
scroll to position [360, 0]
type input "Amazon Logistics TBA"
type input "Your Packaging"
type input "Amazon Logistics TBA"
type input "Your Packaging"
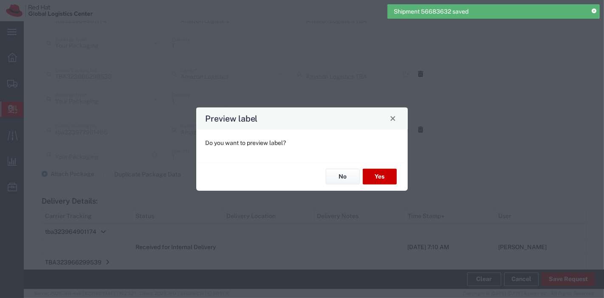
type input "Amazon Logistics TBA"
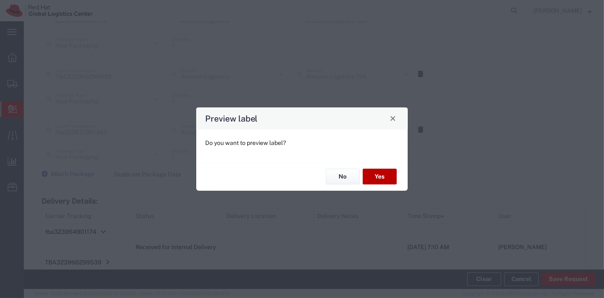
click at [375, 174] on button "Yes" at bounding box center [380, 177] width 34 height 16
